Goal: Complete application form

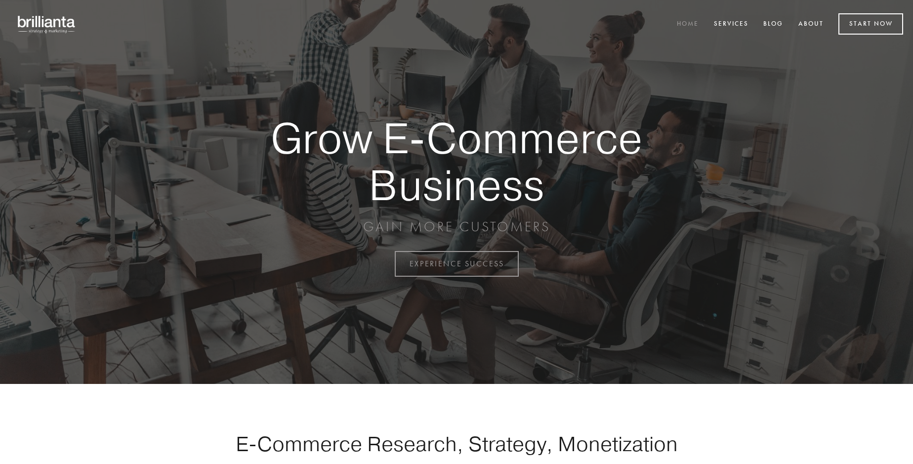
scroll to position [2589, 0]
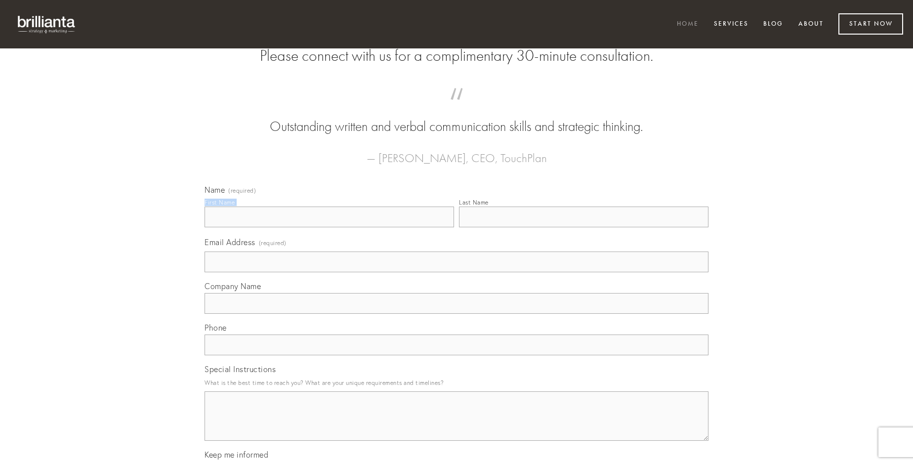
type input "[PERSON_NAME]"
click at [583, 227] on input "Last Name" at bounding box center [583, 216] width 249 height 21
type input "[PERSON_NAME]"
click at [456, 272] on input "Email Address (required)" at bounding box center [456, 261] width 504 height 21
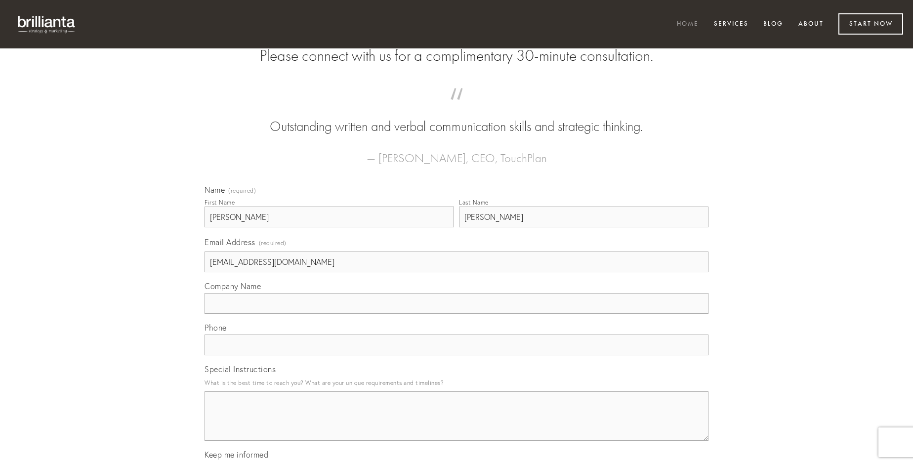
type input "[EMAIL_ADDRESS][DOMAIN_NAME]"
click at [456, 314] on input "Company Name" at bounding box center [456, 303] width 504 height 21
type input "varius"
click at [456, 355] on input "text" at bounding box center [456, 344] width 504 height 21
click at [456, 425] on textarea "Special Instructions" at bounding box center [456, 415] width 504 height 49
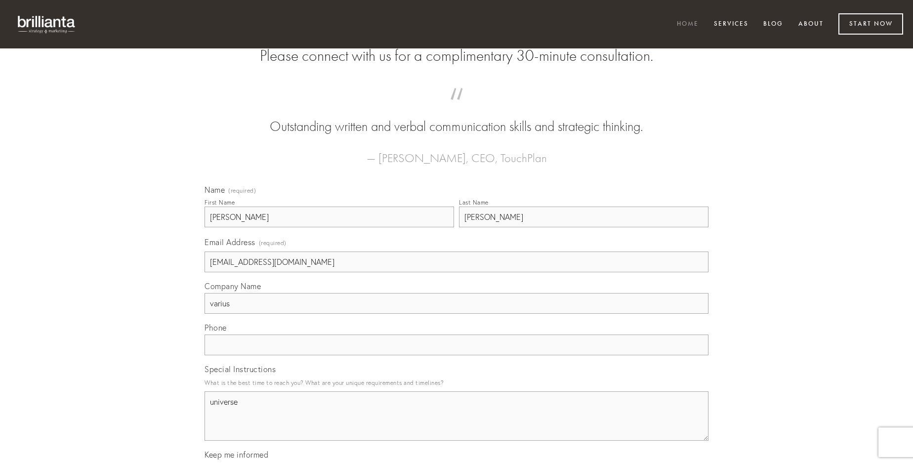
type textarea "universe"
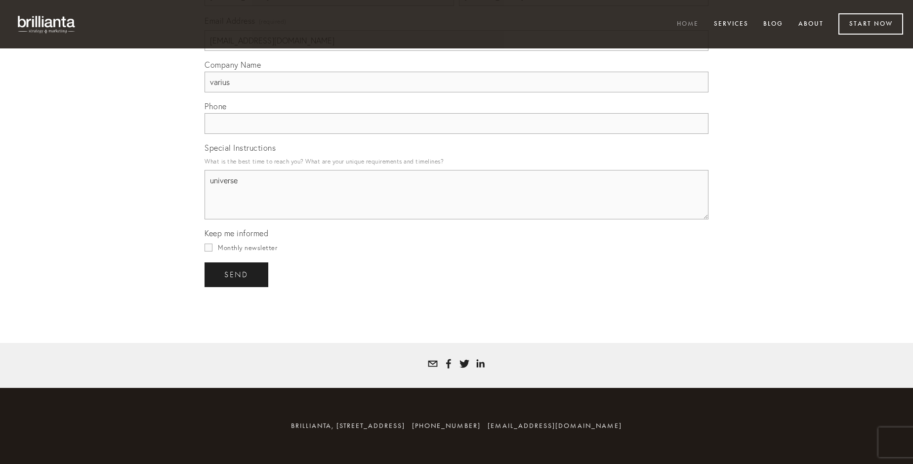
click at [237, 274] on span "send" at bounding box center [236, 274] width 24 height 9
